Goal: Find specific page/section: Find specific page/section

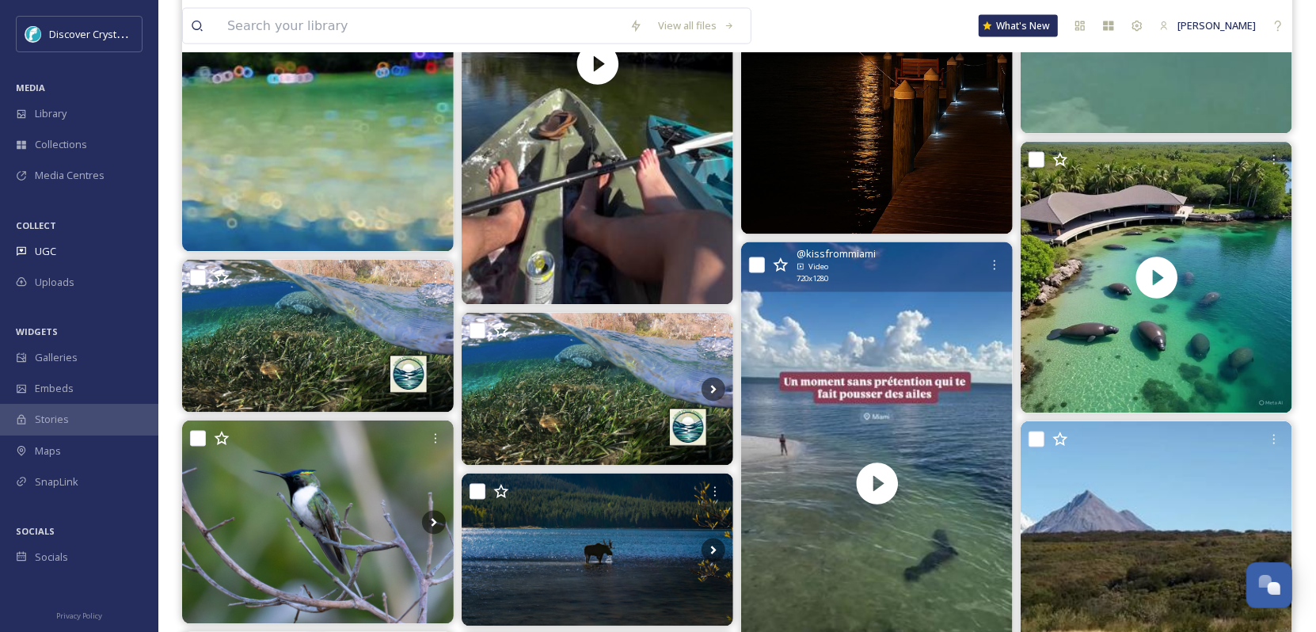
scroll to position [2058, 0]
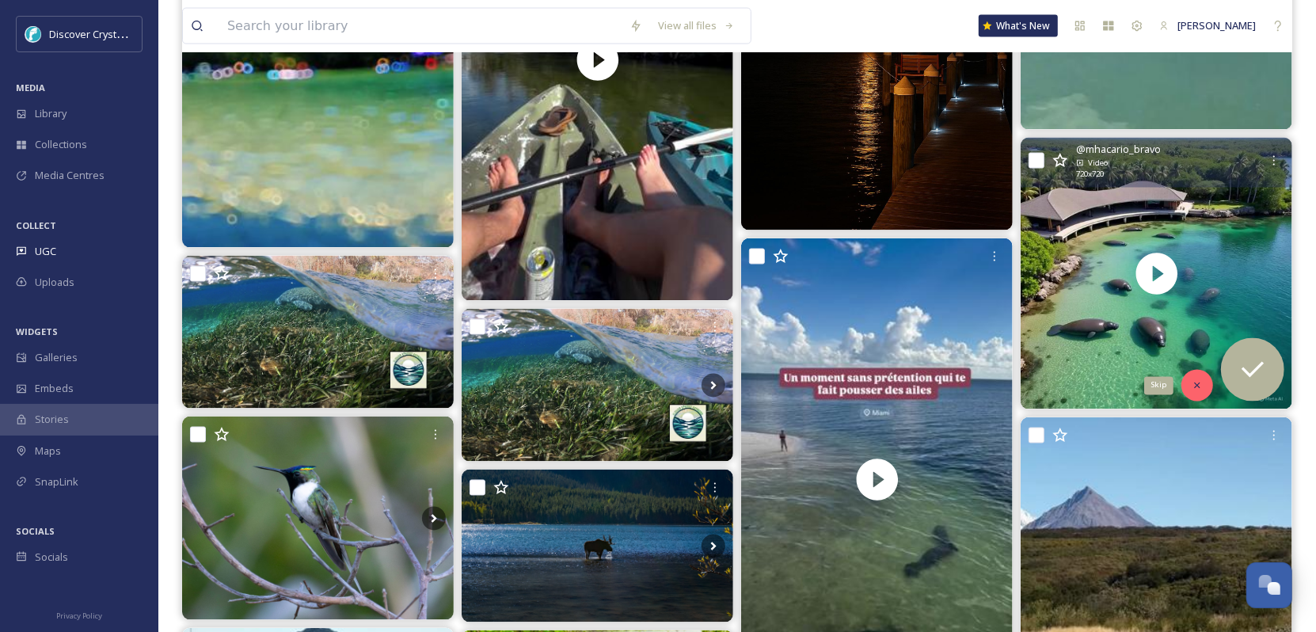
click at [1190, 378] on div "Skip" at bounding box center [1197, 386] width 32 height 32
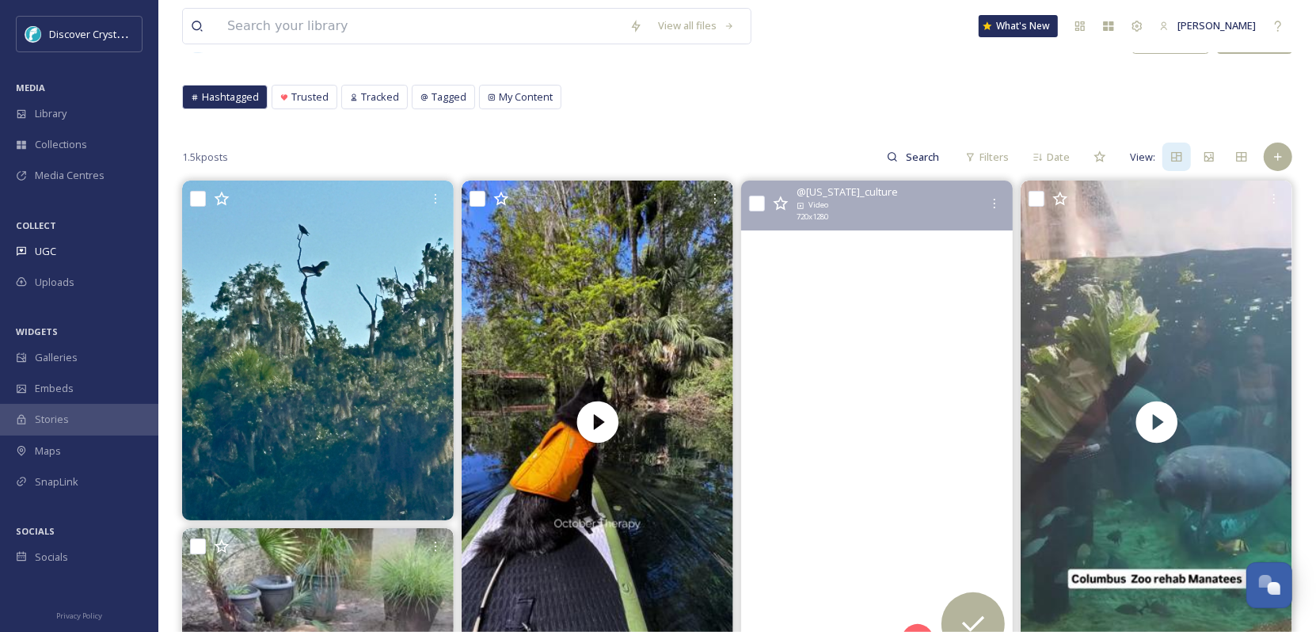
scroll to position [0, 0]
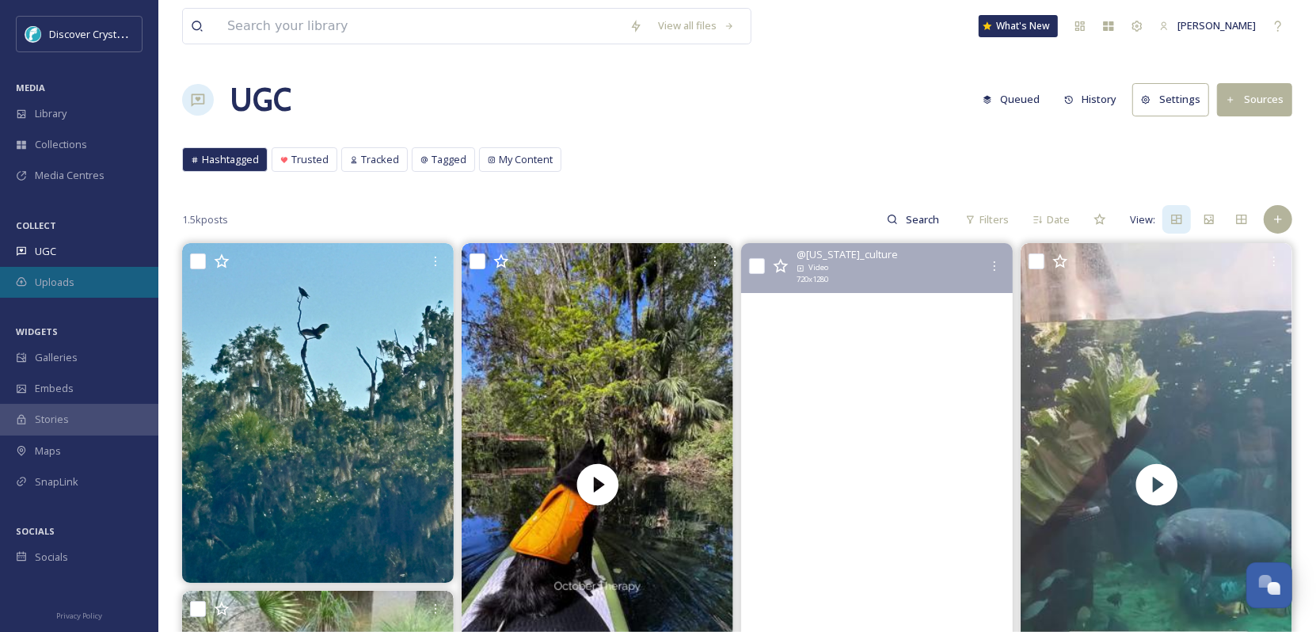
click at [89, 269] on div "Uploads" at bounding box center [79, 282] width 158 height 31
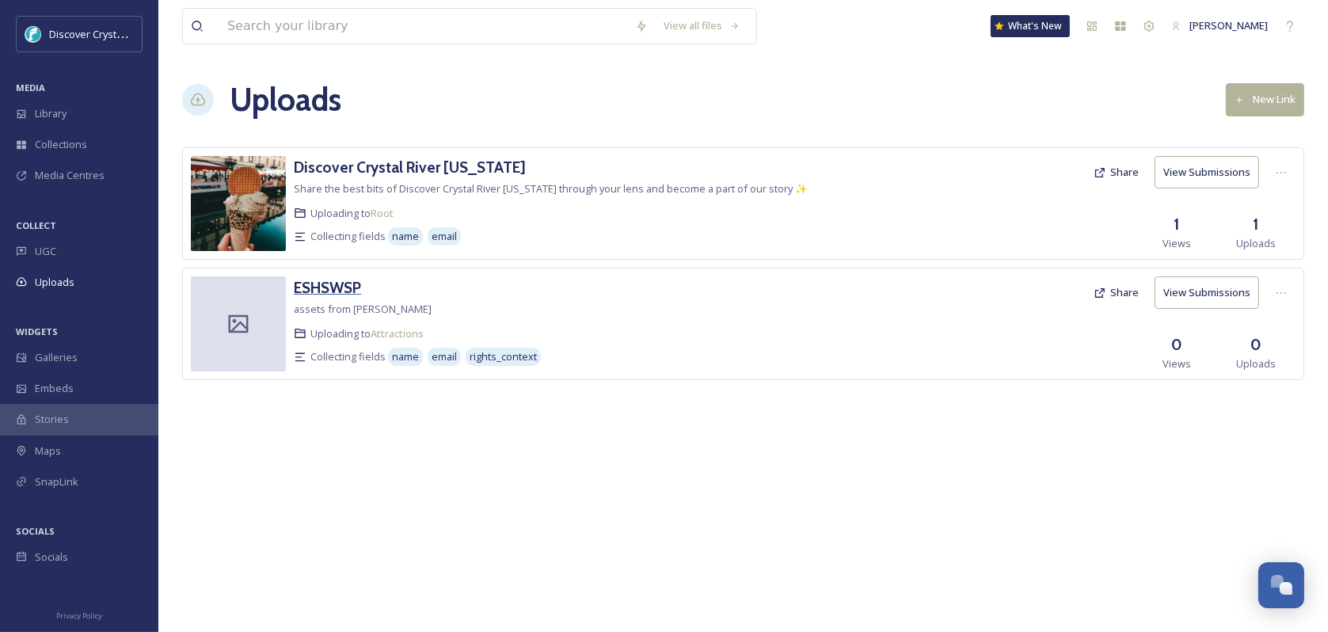
click at [319, 288] on h3 "ESHSWSP" at bounding box center [327, 287] width 67 height 19
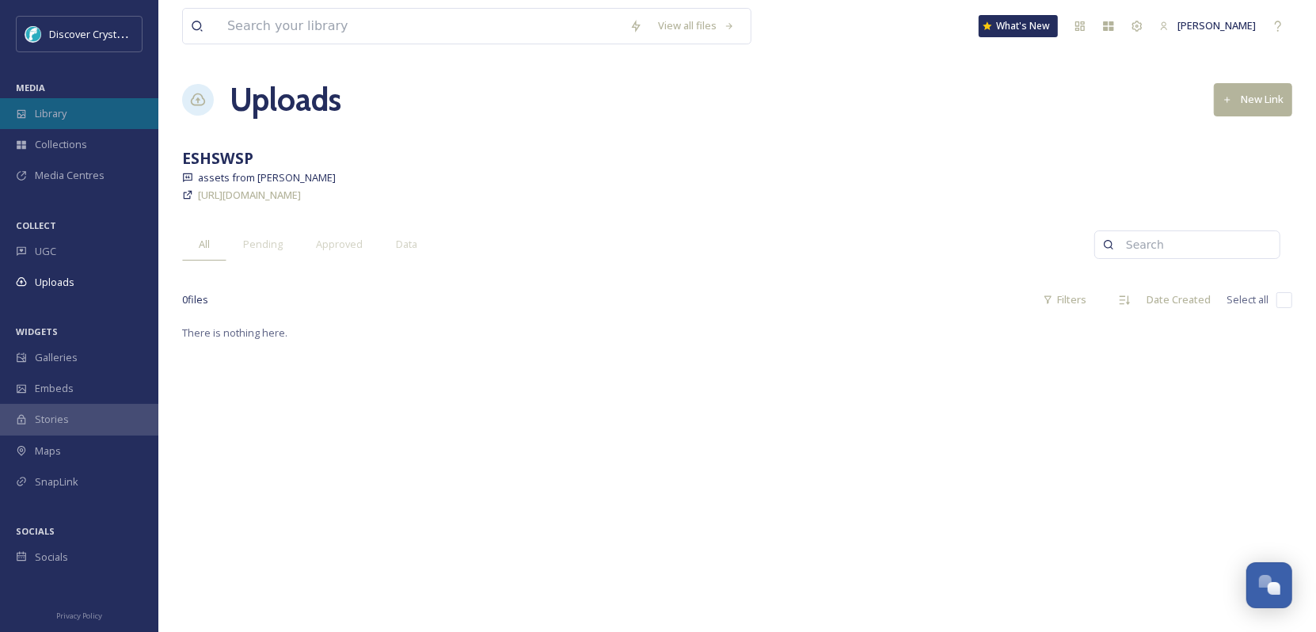
click at [63, 107] on span "Library" at bounding box center [51, 113] width 32 height 15
